Goal: Navigation & Orientation: Find specific page/section

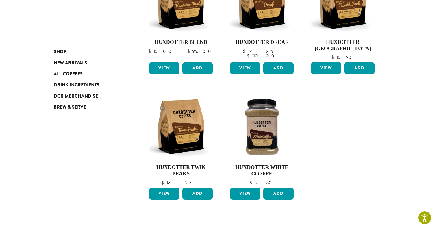
scroll to position [129, 0]
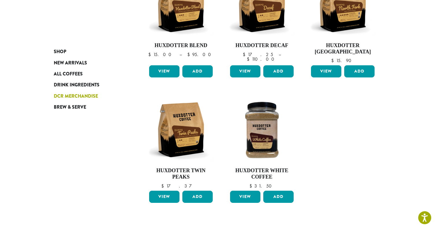
click at [88, 95] on span "DCR Merchandise" at bounding box center [76, 96] width 44 height 7
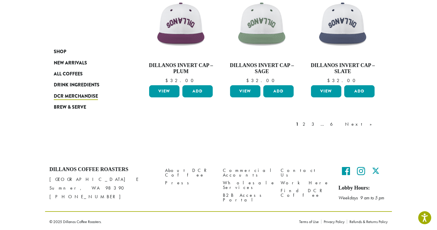
scroll to position [484, 0]
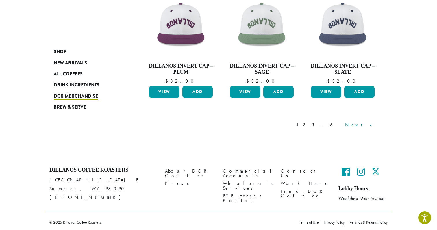
click at [372, 123] on link "Next »" at bounding box center [360, 124] width 33 height 7
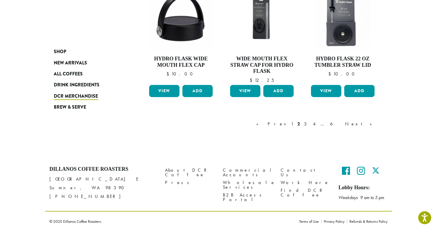
scroll to position [514, 0]
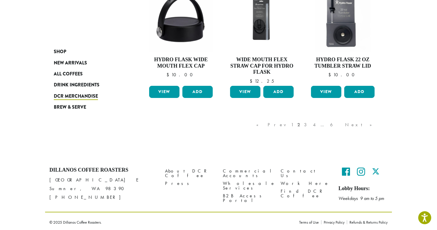
scroll to position [484, 0]
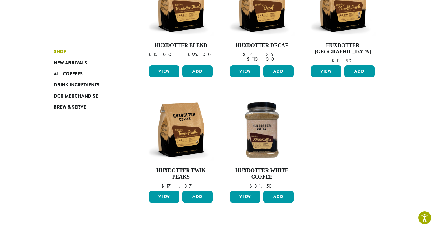
click at [61, 51] on span "Shop" at bounding box center [60, 51] width 12 height 7
